Goal: Task Accomplishment & Management: Use online tool/utility

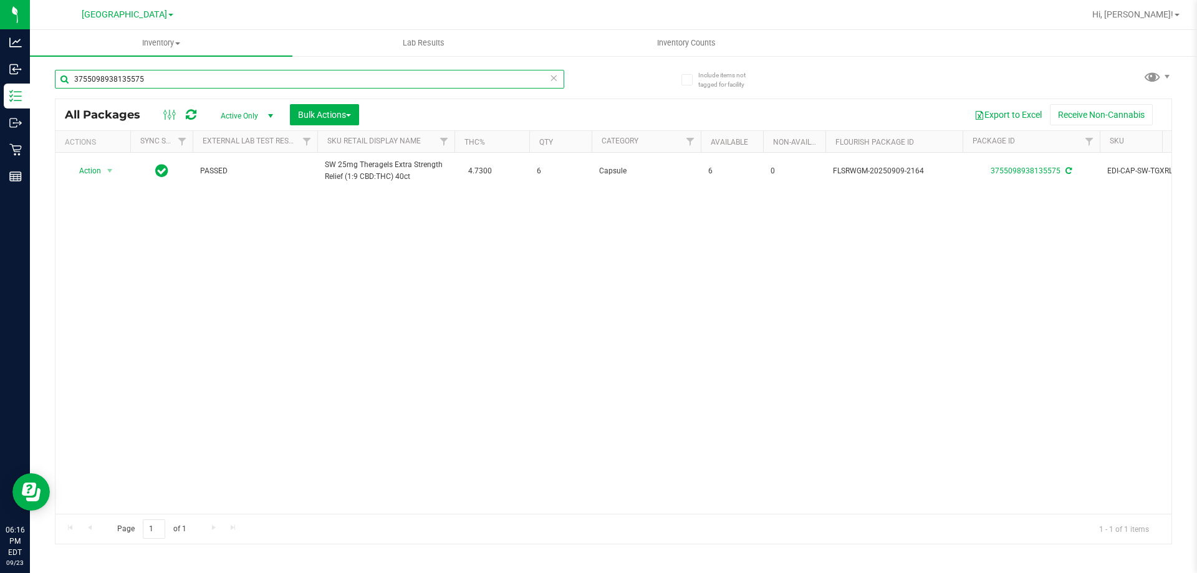
click at [200, 82] on input "3755098938135575" at bounding box center [309, 79] width 509 height 19
click at [200, 83] on input "3755098938135575" at bounding box center [309, 79] width 509 height 19
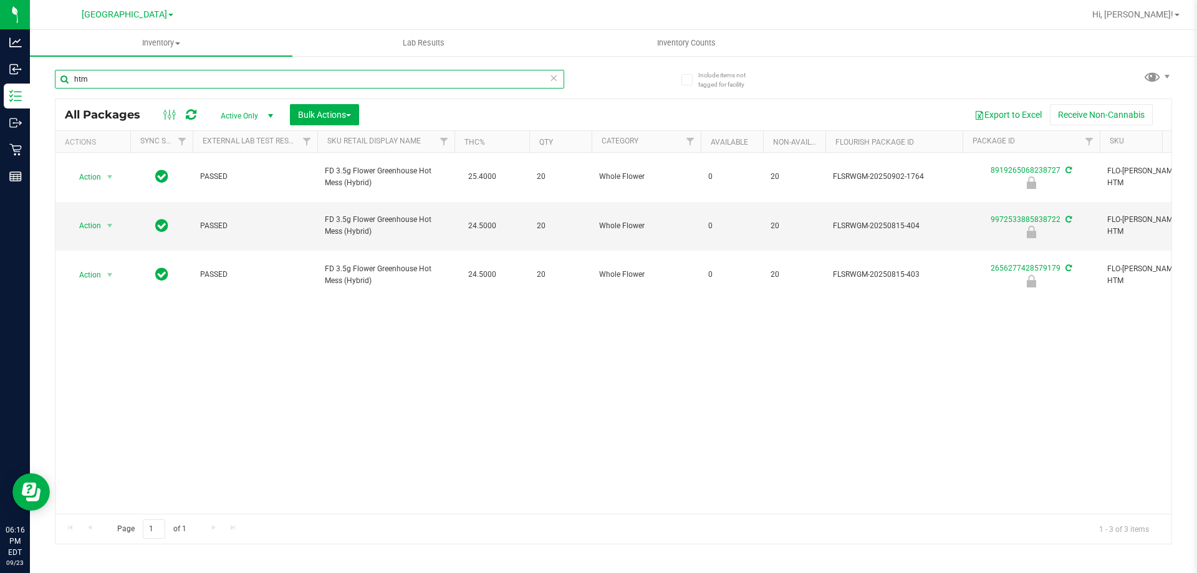
click at [202, 82] on input "htm" at bounding box center [309, 79] width 509 height 19
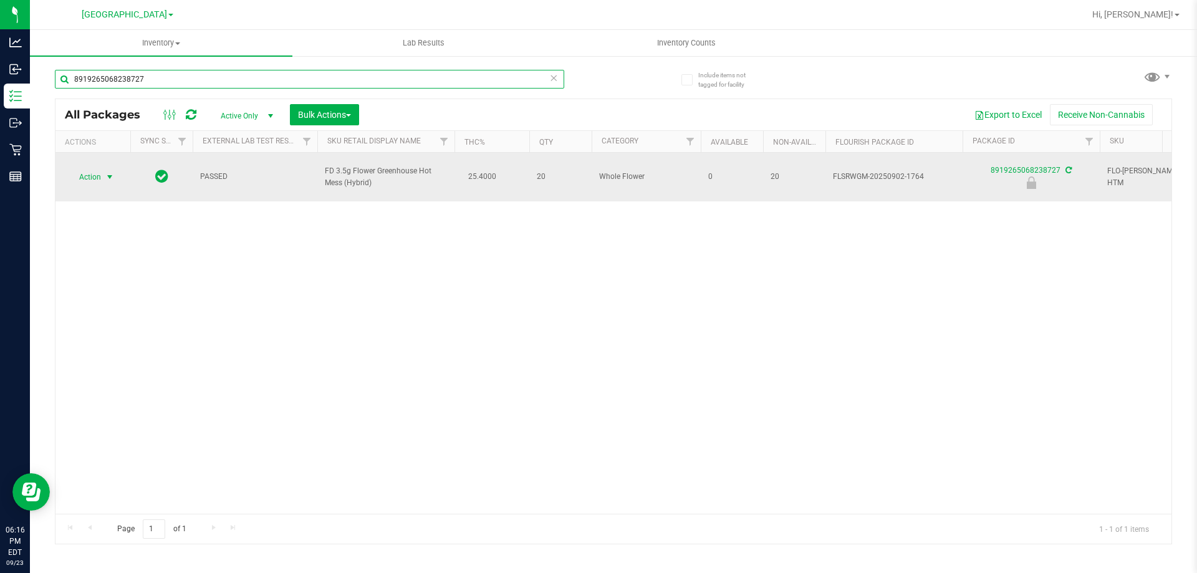
type input "8919265068238727"
click at [102, 168] on span "select" at bounding box center [110, 176] width 16 height 17
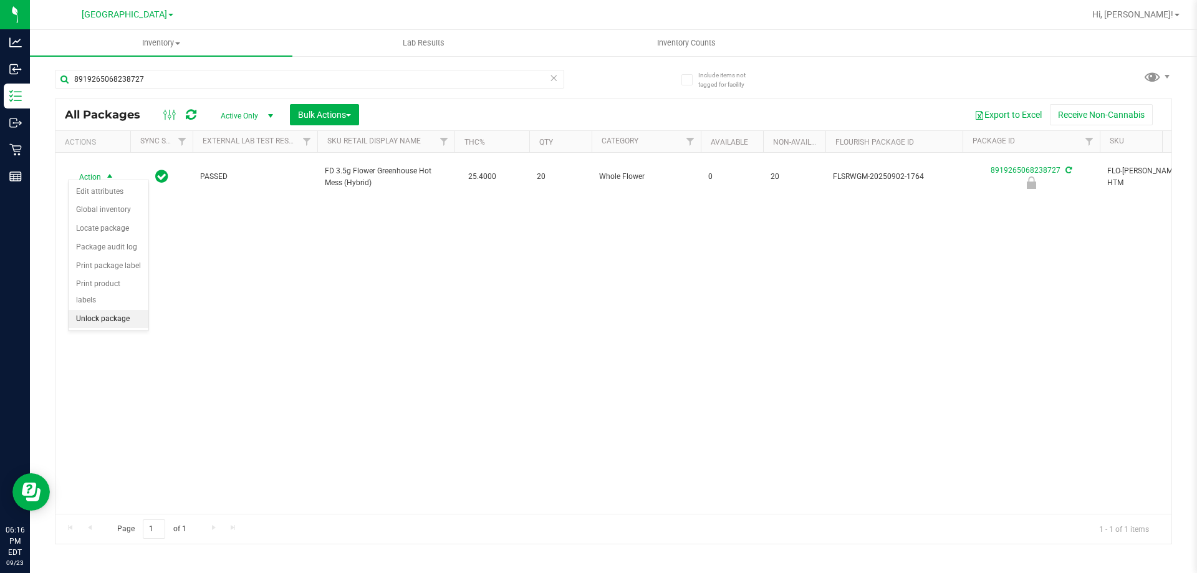
click at [95, 310] on li "Unlock package" at bounding box center [109, 319] width 80 height 19
